Goal: Navigation & Orientation: Find specific page/section

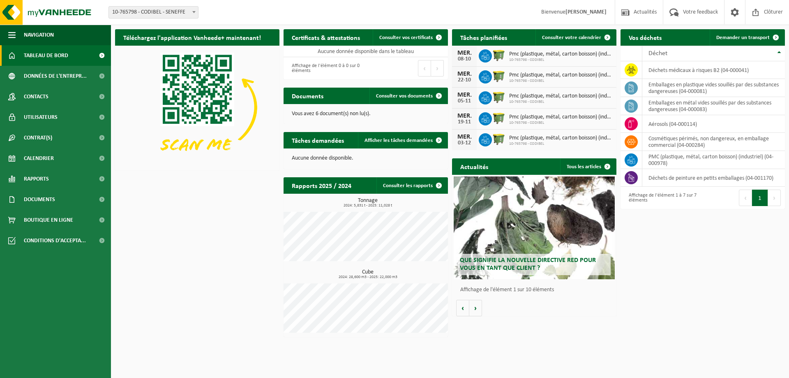
click at [639, 247] on div "Téléchargez l'application Vanheede+ maintenant! Cachez Certificats & attestatio…" at bounding box center [450, 183] width 674 height 316
click at [44, 77] on span "Données de l'entrepr..." at bounding box center [55, 76] width 63 height 21
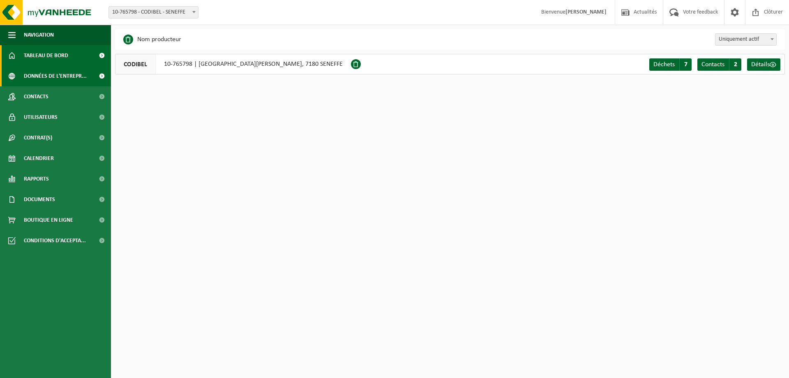
click at [60, 54] on span "Tableau de bord" at bounding box center [46, 55] width 44 height 21
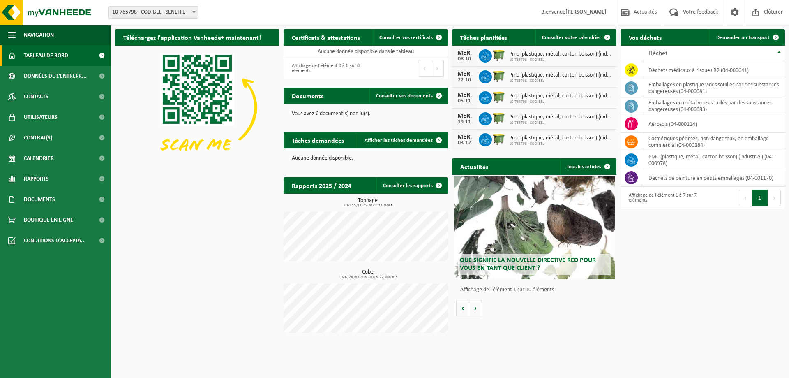
click at [226, 169] on p at bounding box center [197, 108] width 164 height 125
